Goal: Task Accomplishment & Management: Manage account settings

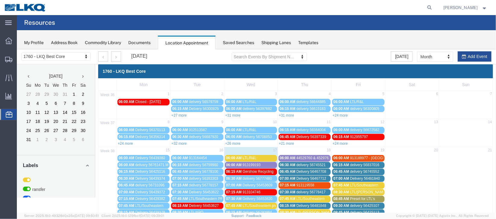
scroll to position [135, 0]
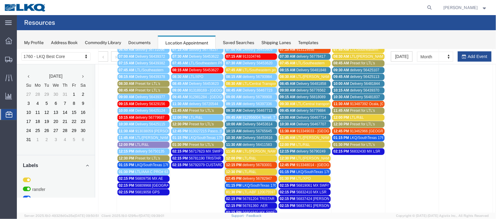
click at [256, 121] on span "Delivery 56453614" at bounding box center [258, 123] width 30 height 4
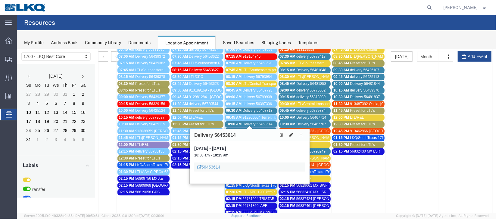
click at [291, 134] on icon at bounding box center [291, 134] width 4 height 4
select select "100"
select select "1"
select select
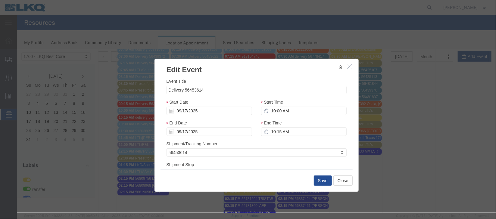
scroll to position [77, 0]
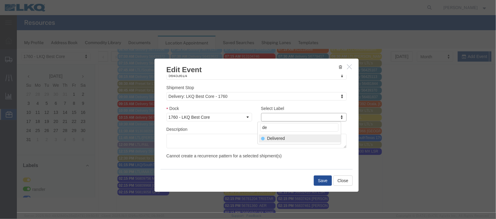
type input "de"
select select "40"
click at [322, 181] on button "Save" at bounding box center [323, 180] width 18 height 10
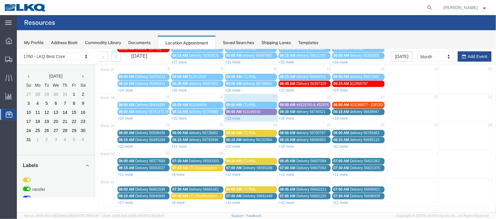
scroll to position [0, 0]
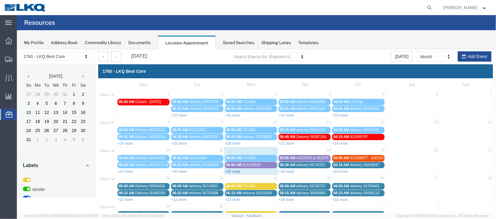
click at [238, 170] on link "+32 more" at bounding box center [232, 171] width 15 height 4
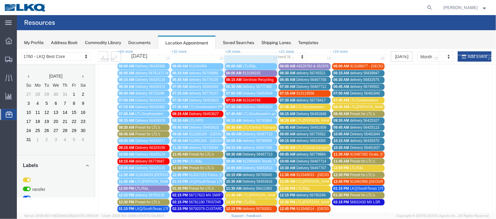
scroll to position [135, 0]
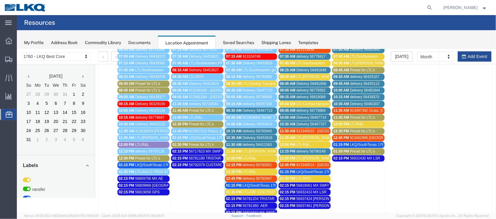
click at [247, 128] on span "delivery 56765645" at bounding box center [257, 130] width 29 height 4
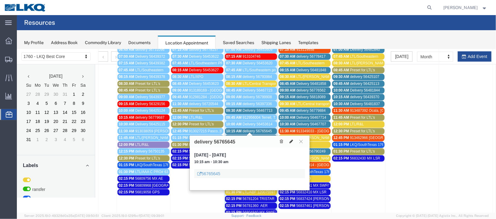
click at [291, 140] on icon at bounding box center [291, 141] width 4 height 4
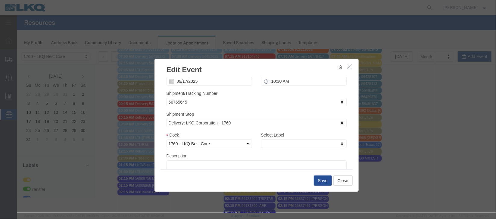
scroll to position [77, 0]
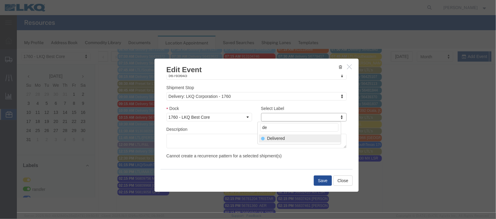
type input "de"
select select "40"
click at [319, 177] on button "Save" at bounding box center [323, 180] width 18 height 10
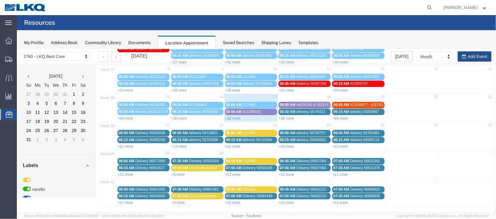
scroll to position [0, 0]
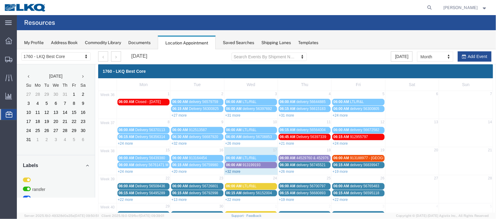
click at [237, 169] on link "+32 more" at bounding box center [232, 171] width 15 height 4
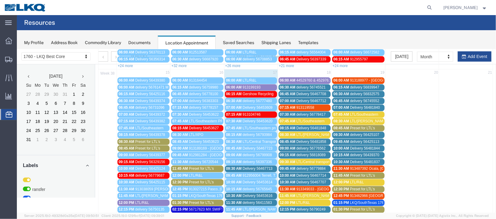
scroll to position [135, 0]
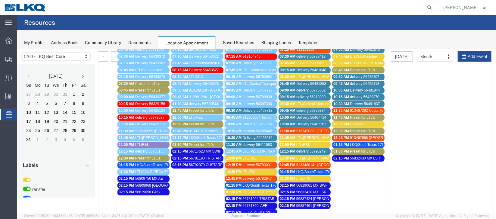
click at [253, 135] on span "Delivery 56453616" at bounding box center [258, 137] width 30 height 4
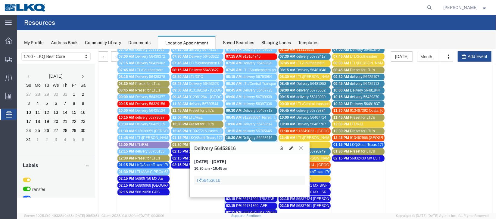
click at [293, 147] on icon at bounding box center [291, 147] width 4 height 4
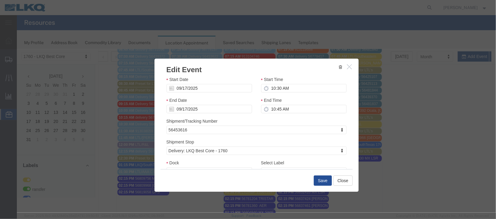
scroll to position [77, 0]
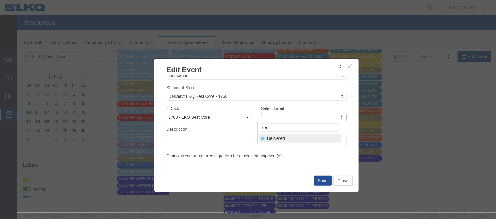
type input "de"
select select "40"
click at [314, 178] on button "Save" at bounding box center [323, 180] width 18 height 10
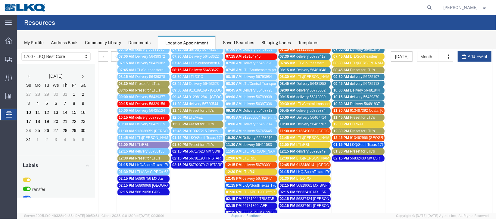
scroll to position [0, 0]
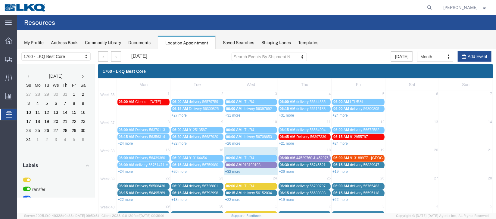
click at [233, 171] on link "+32 more" at bounding box center [232, 171] width 15 height 4
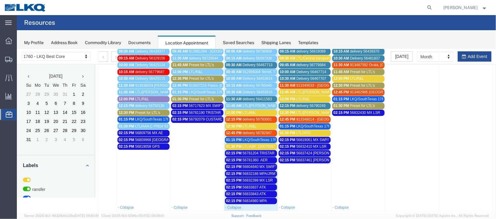
scroll to position [135, 0]
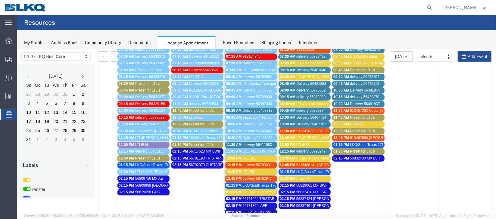
click at [246, 108] on span "Delivery 56467713" at bounding box center [258, 110] width 30 height 4
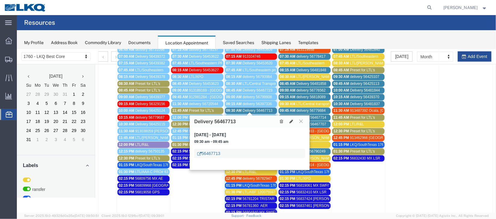
click at [210, 151] on link "56467713" at bounding box center [208, 153] width 23 height 6
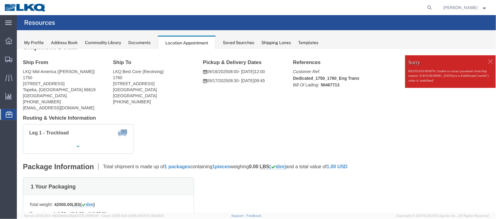
scroll to position [0, 0]
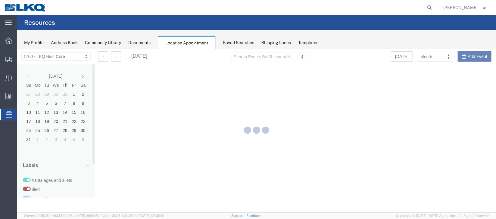
select select "27634"
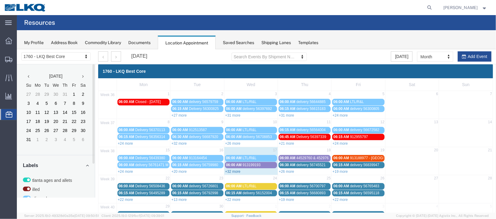
click at [231, 171] on link "+32 more" at bounding box center [232, 171] width 15 height 4
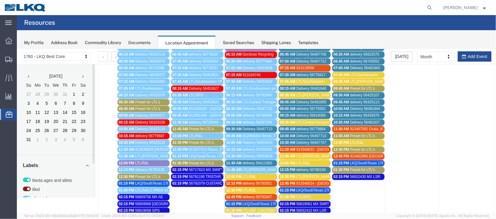
scroll to position [135, 0]
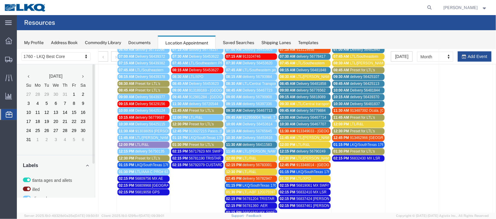
click at [259, 108] on span "Delivery 56467713" at bounding box center [258, 110] width 30 height 4
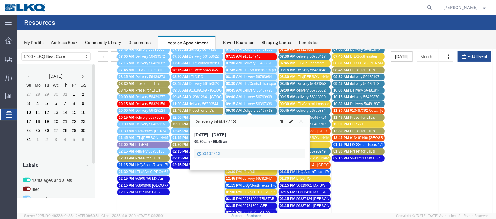
click at [288, 121] on button at bounding box center [291, 121] width 8 height 6
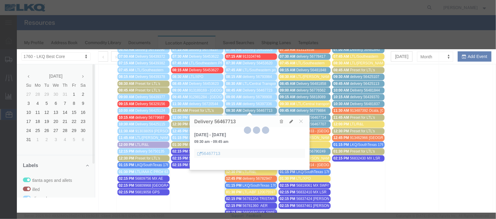
select select "1"
select select
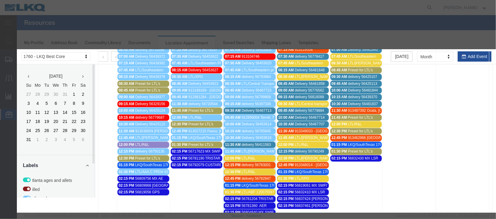
select select
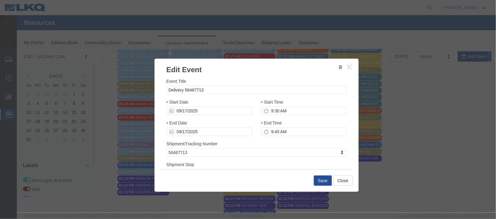
scroll to position [77, 0]
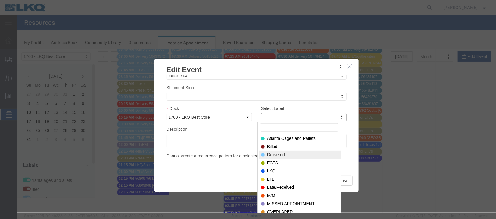
select select "40"
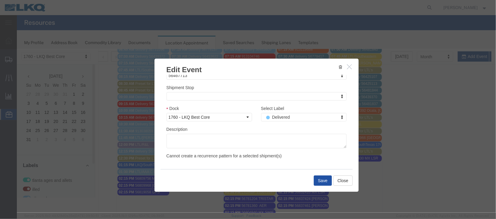
click at [320, 182] on button "Save" at bounding box center [323, 180] width 18 height 10
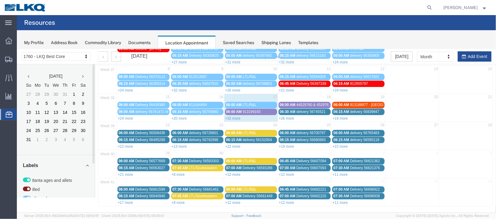
scroll to position [0, 0]
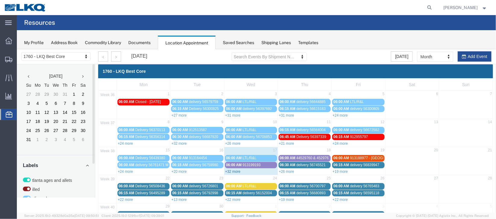
click at [232, 169] on link "+32 more" at bounding box center [232, 171] width 15 height 4
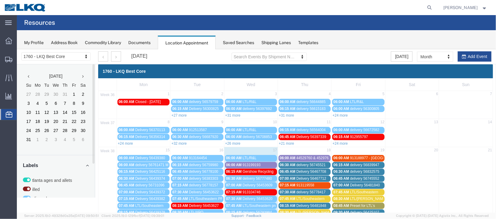
scroll to position [135, 0]
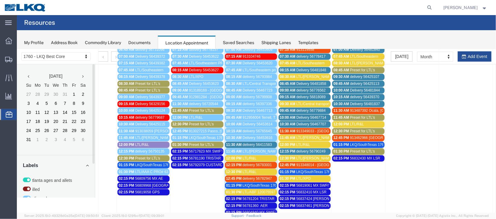
click at [258, 149] on span "LTL/[PERSON_NAME] PRO 295-4691275" at bounding box center [276, 151] width 67 height 4
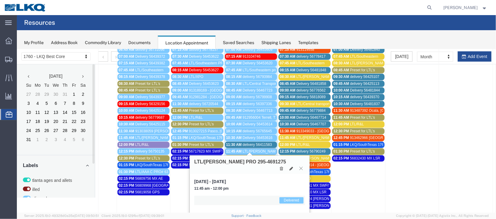
click at [300, 165] on button at bounding box center [301, 168] width 8 height 6
